Goal: Task Accomplishment & Management: Complete application form

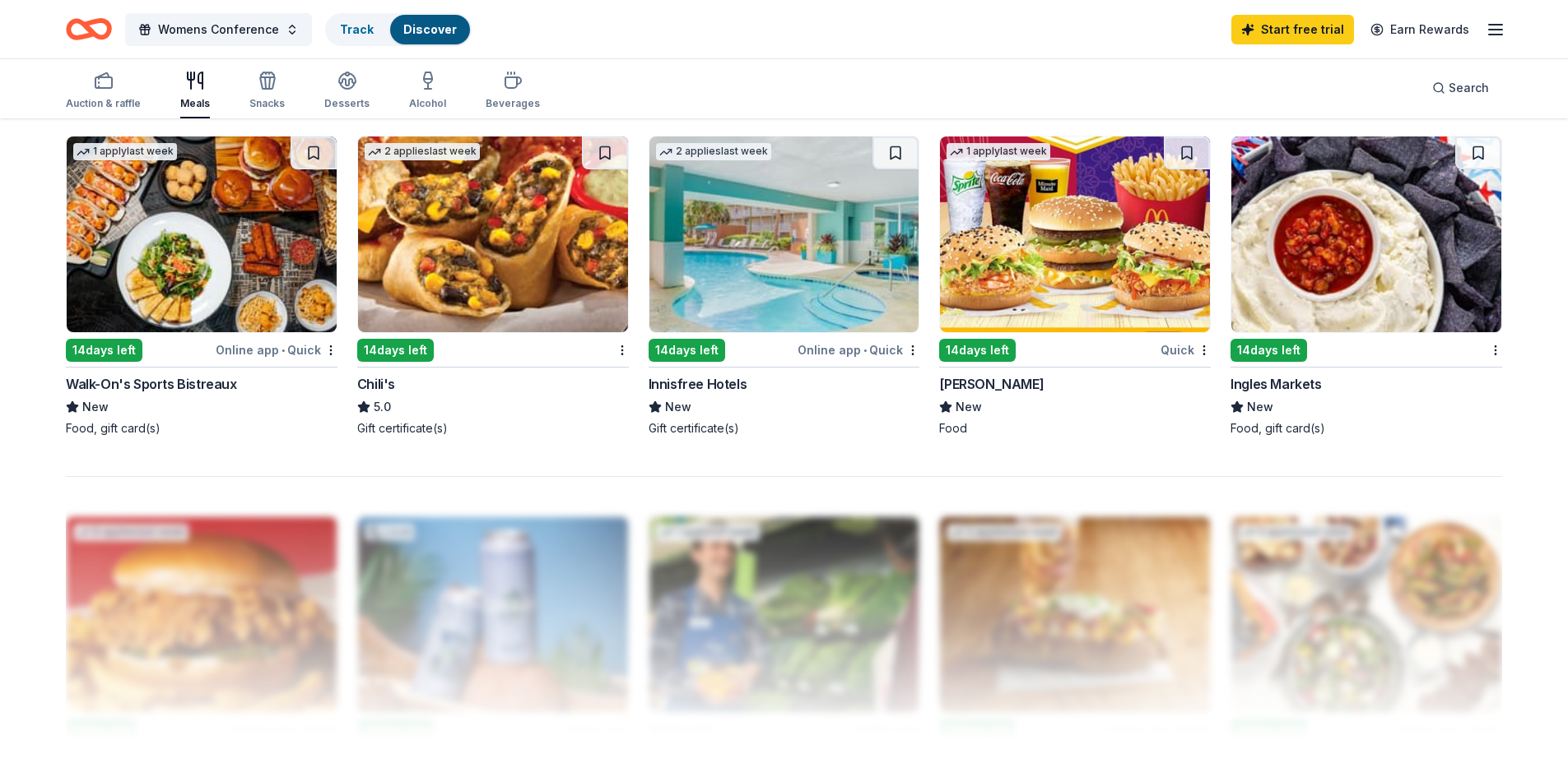
scroll to position [1268, 0]
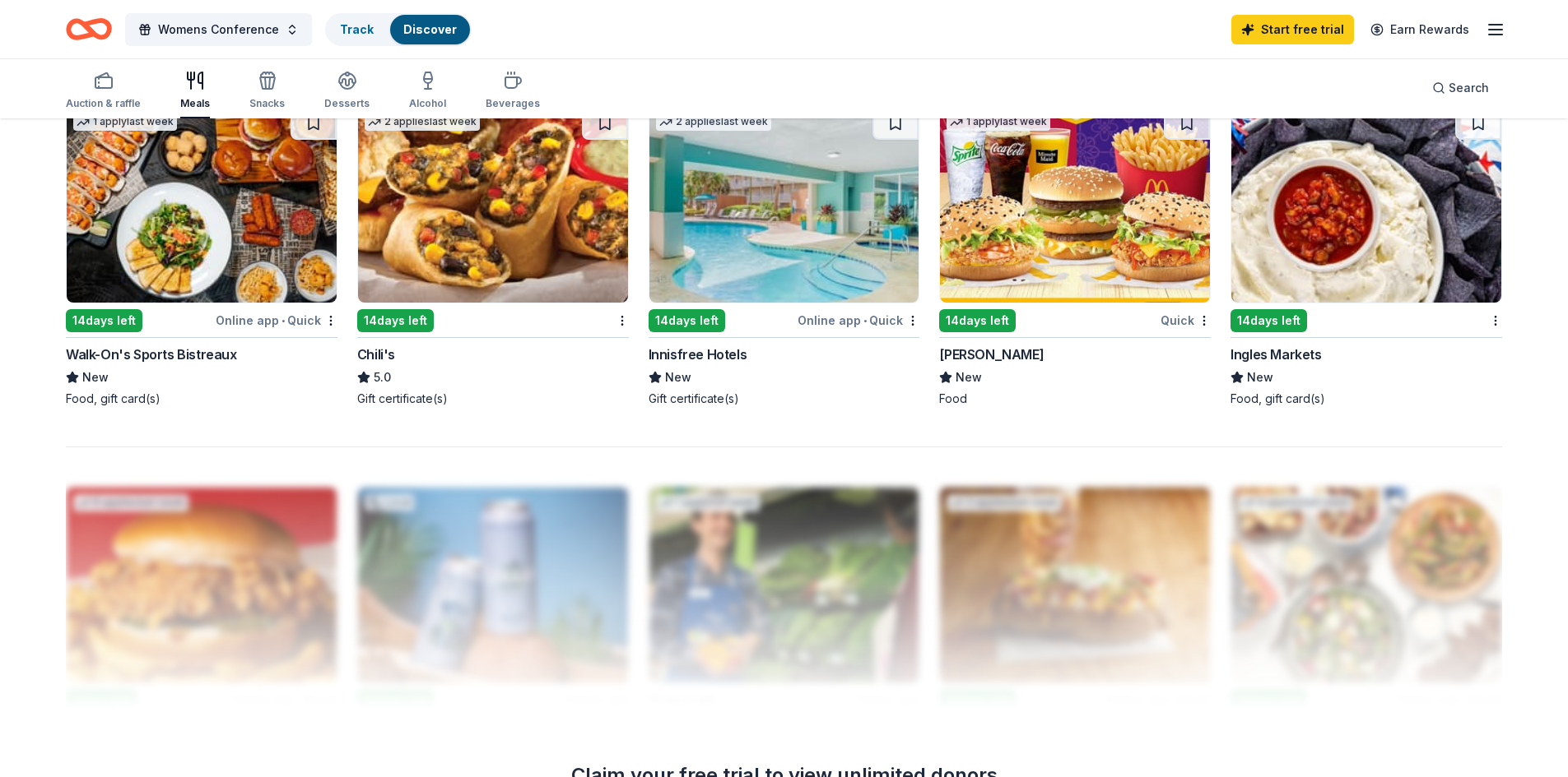
click at [484, 246] on img at bounding box center [493, 205] width 270 height 195
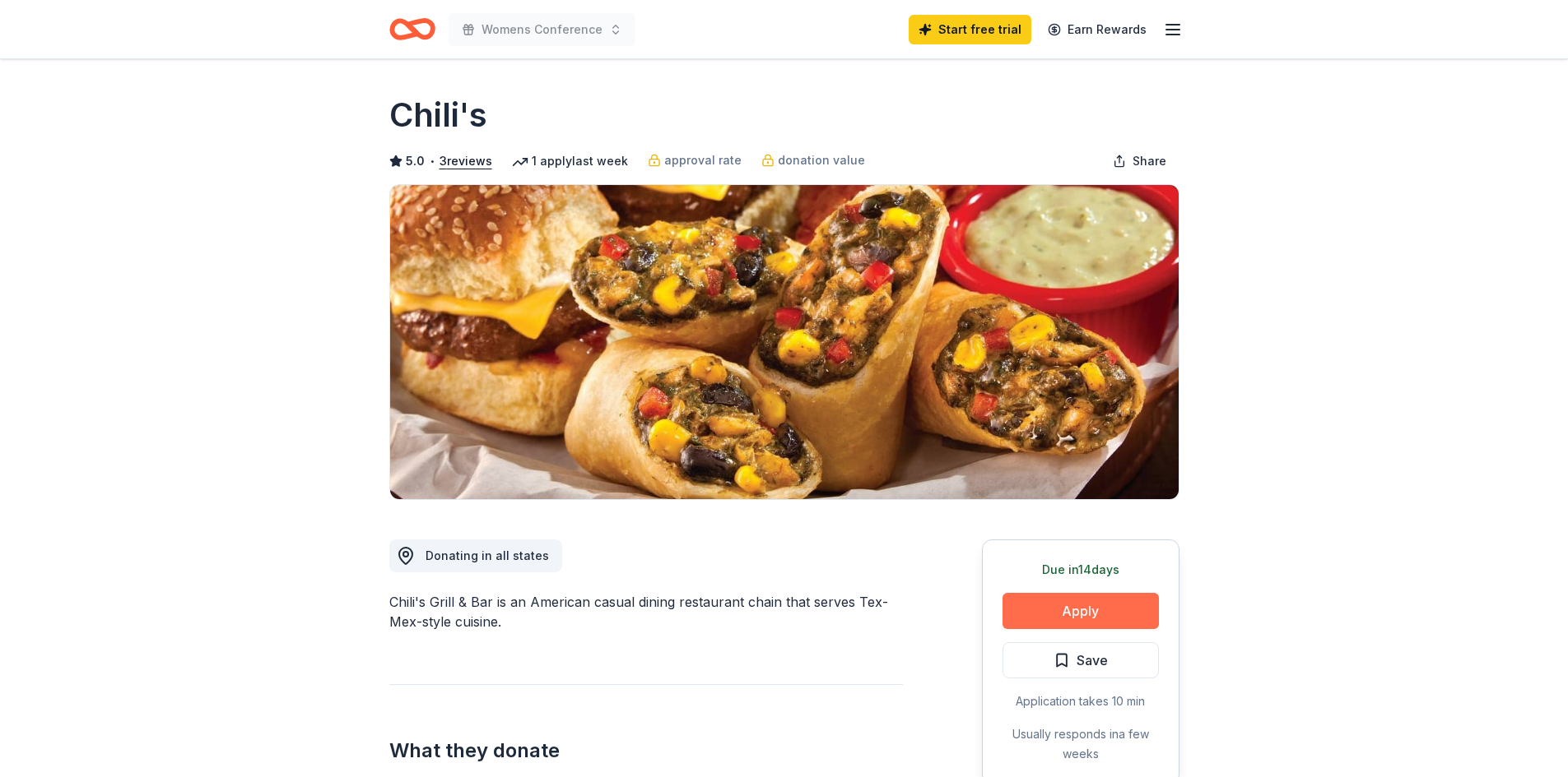
click at [1086, 600] on button "Apply" at bounding box center [1080, 611] width 156 height 36
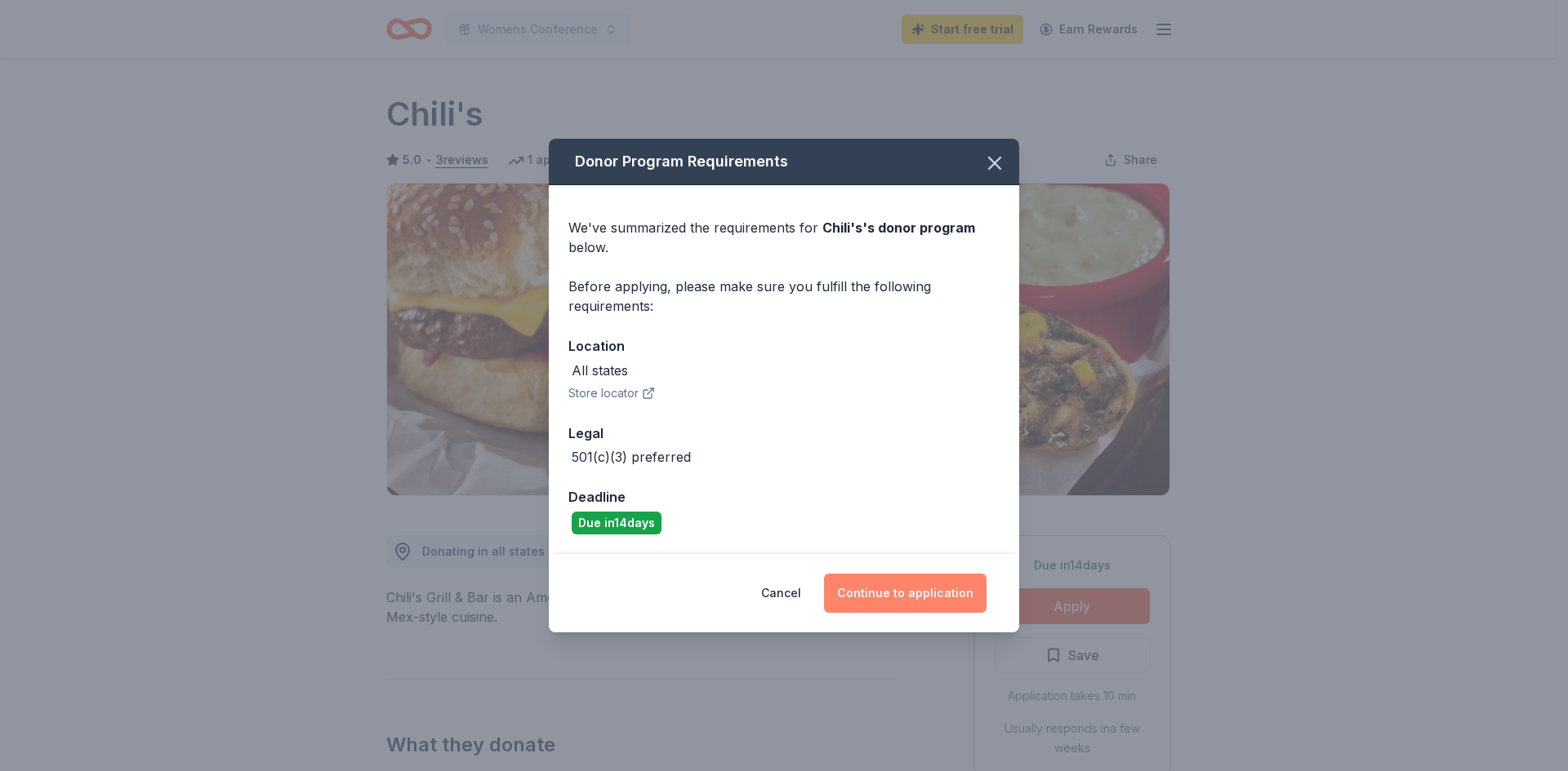
click at [954, 598] on button "Continue to application" at bounding box center [905, 593] width 162 height 39
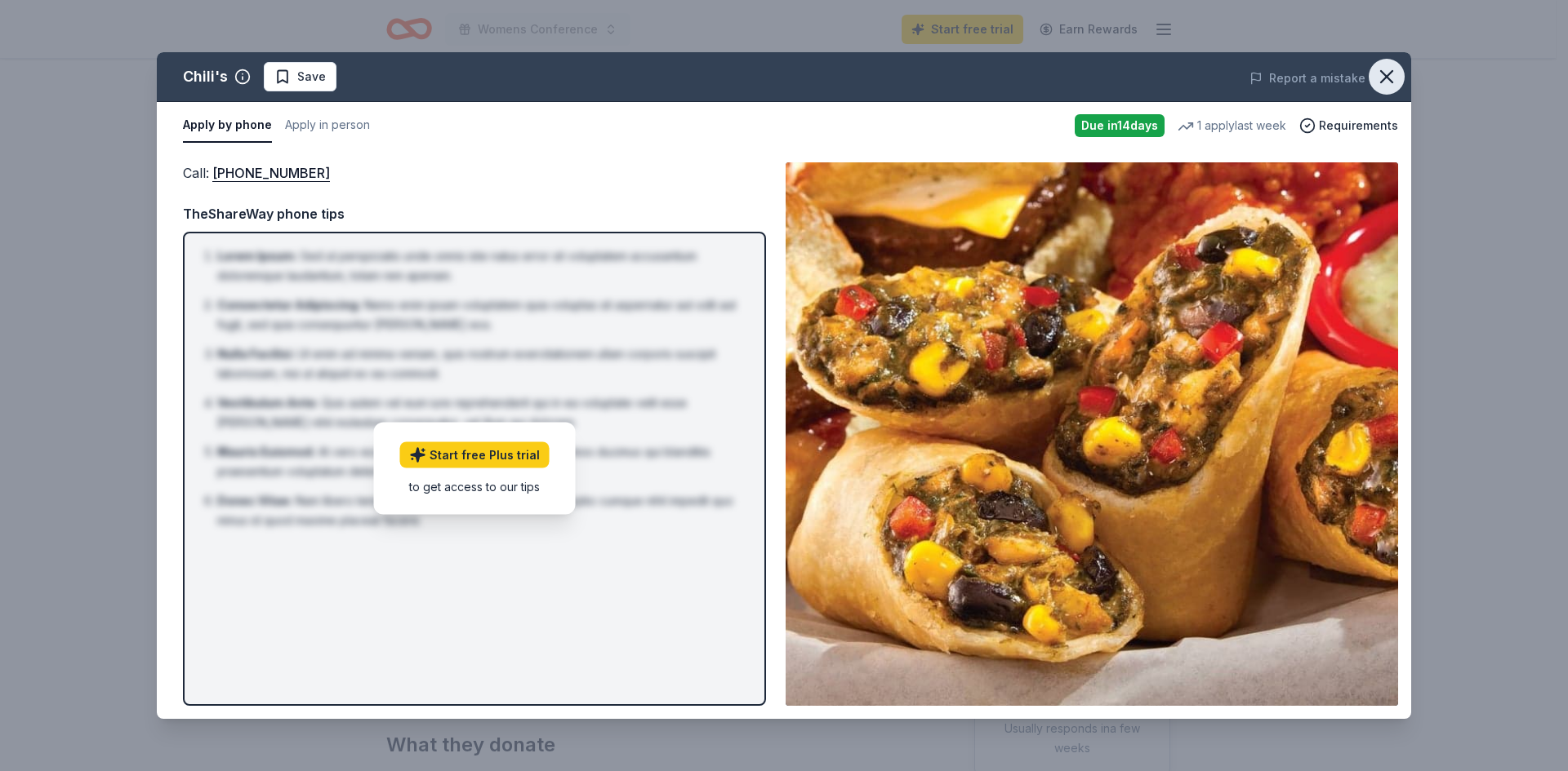
click at [1394, 82] on icon "button" at bounding box center [1386, 77] width 23 height 23
